Goal: Task Accomplishment & Management: Use online tool/utility

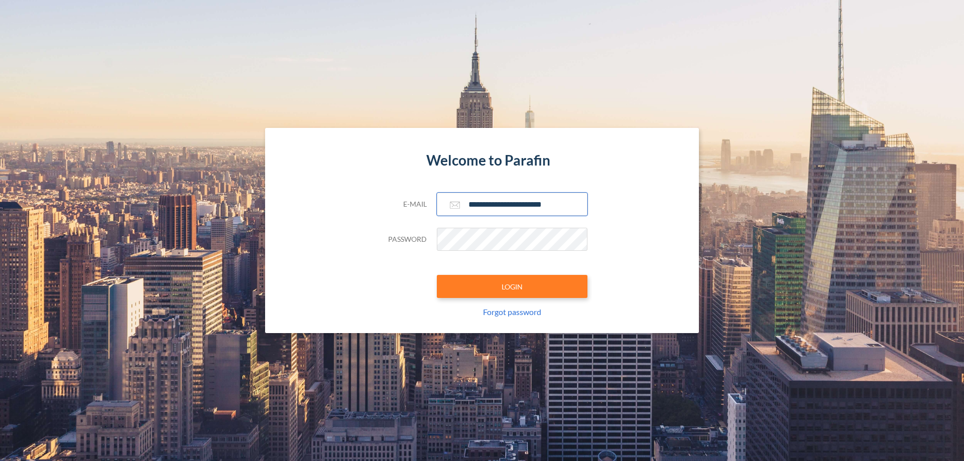
type input "**********"
click at [512, 287] on button "LOGIN" at bounding box center [512, 286] width 151 height 23
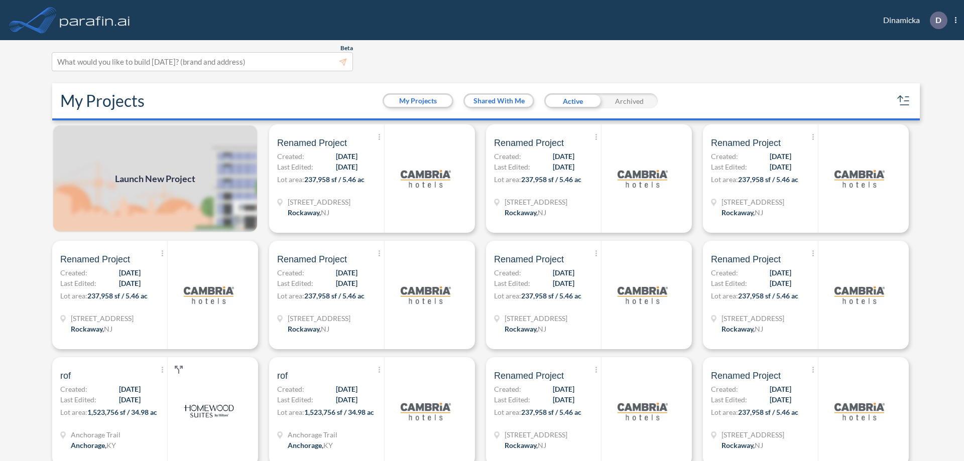
scroll to position [3, 0]
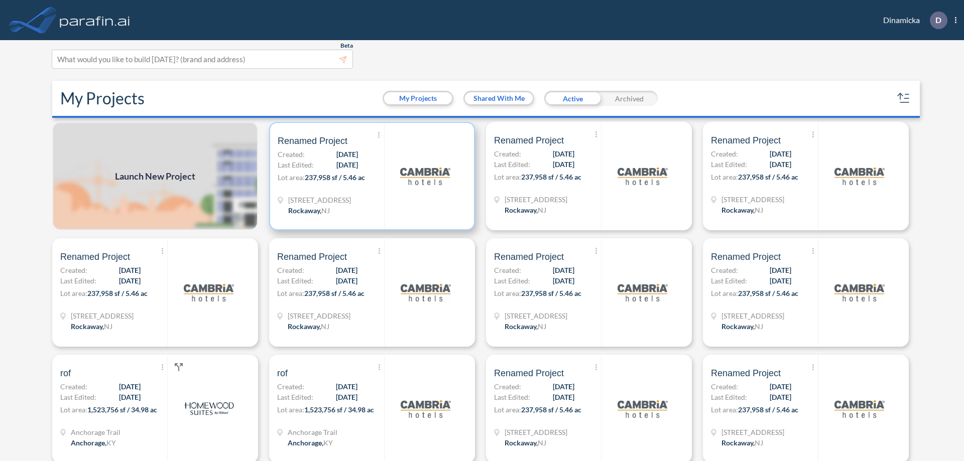
click at [370, 176] on p "Lot area: 237,958 sf / 5.46 ac" at bounding box center [331, 179] width 106 height 15
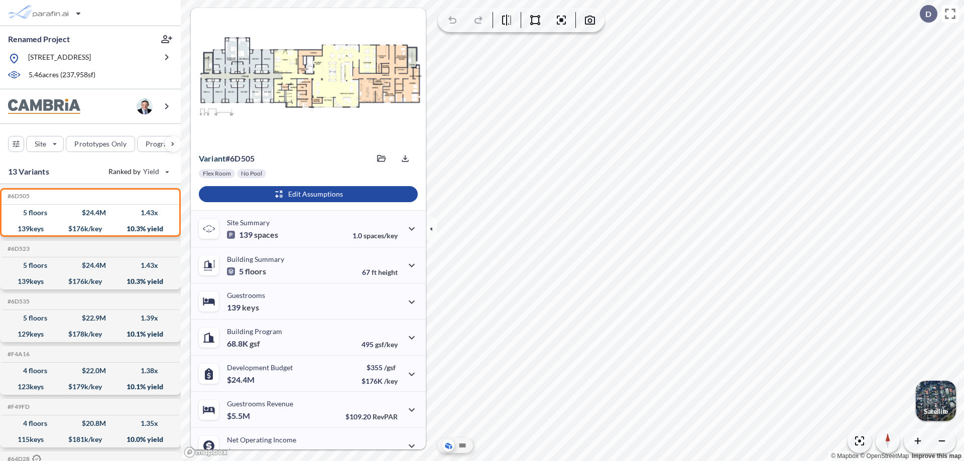
scroll to position [51, 0]
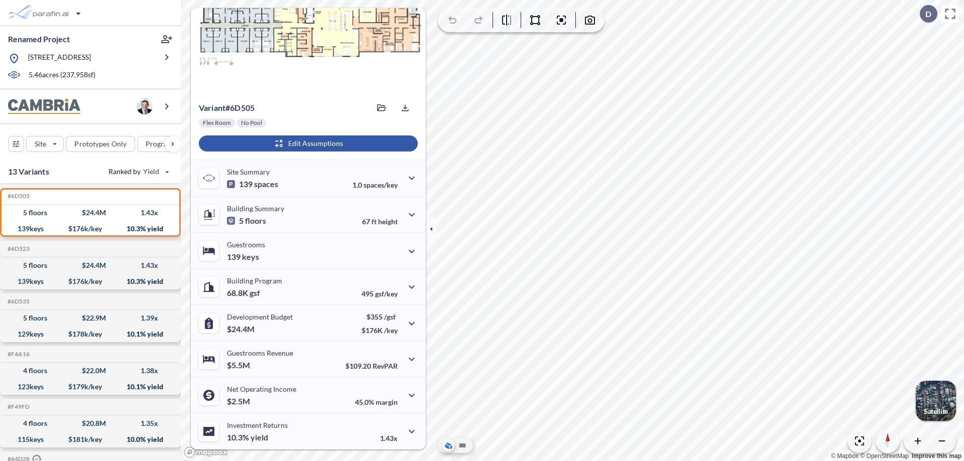
click at [307, 144] on div "button" at bounding box center [308, 144] width 219 height 16
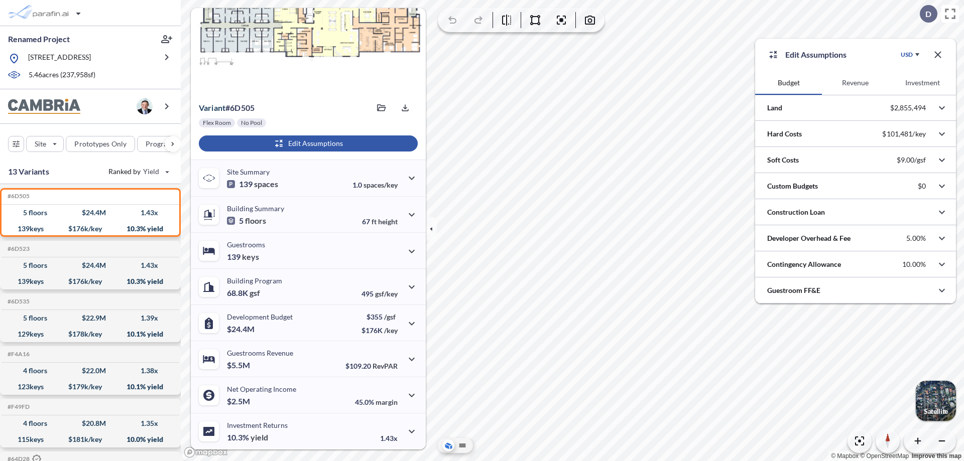
click at [855, 83] on button "Revenue" at bounding box center [855, 83] width 67 height 24
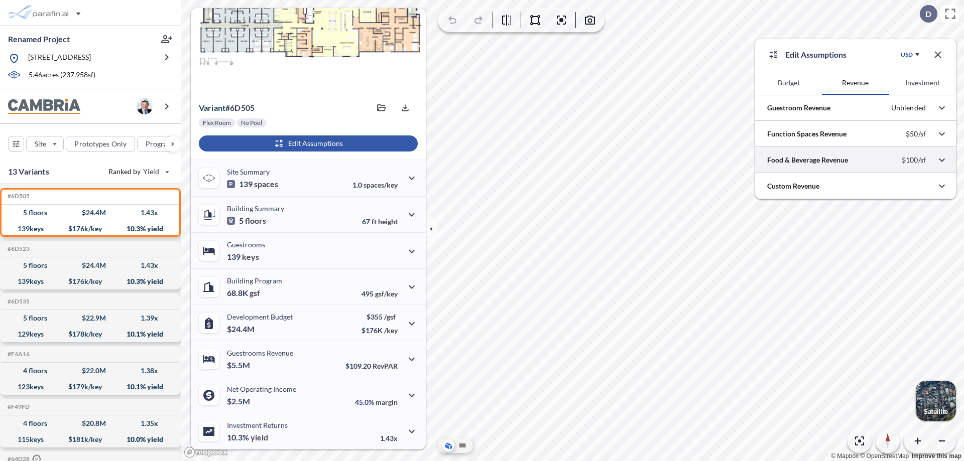
click at [855, 160] on div at bounding box center [855, 160] width 201 height 26
